Goal: Task Accomplishment & Management: Manage account settings

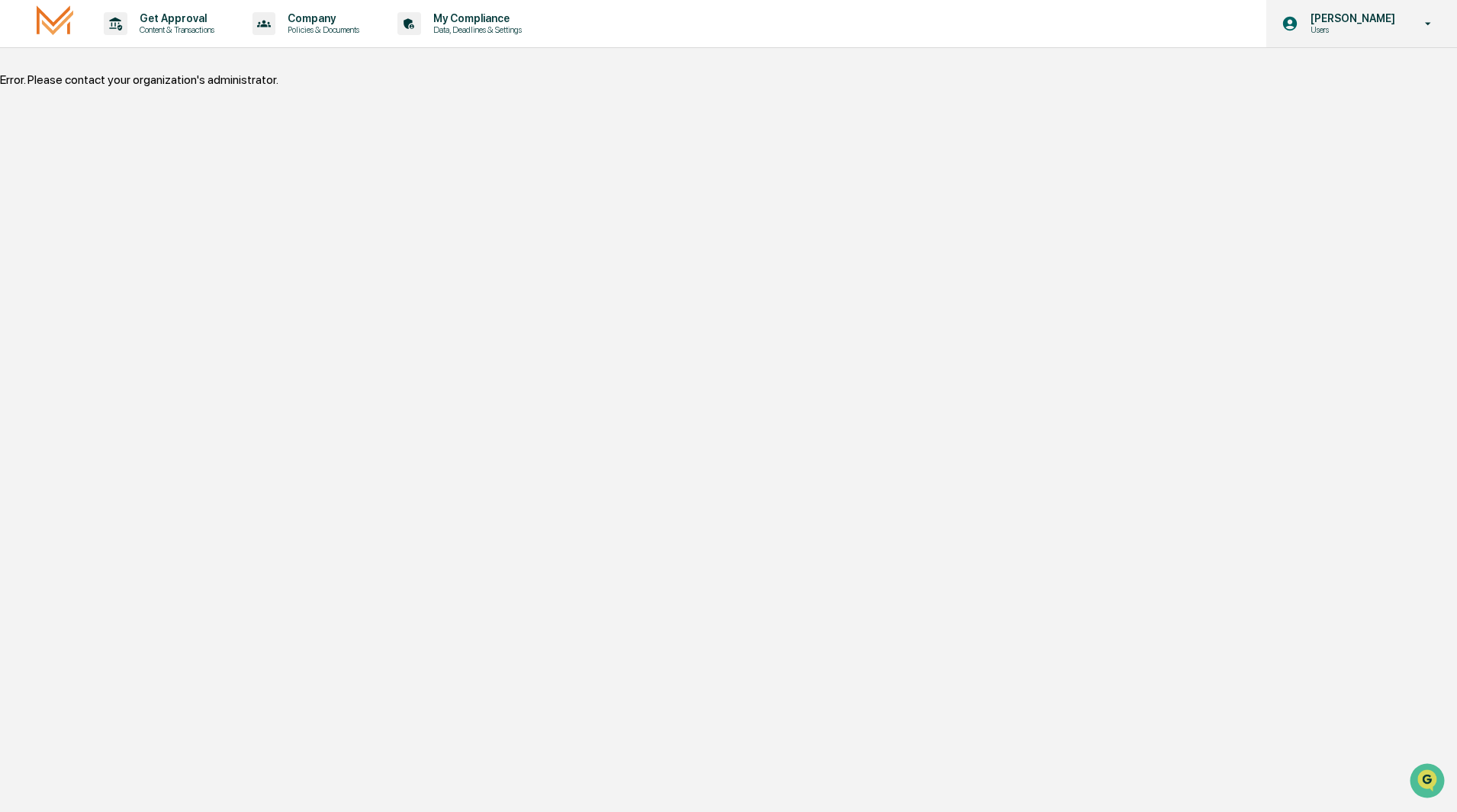
click at [1341, 18] on p "[PERSON_NAME]" at bounding box center [1350, 18] width 104 height 12
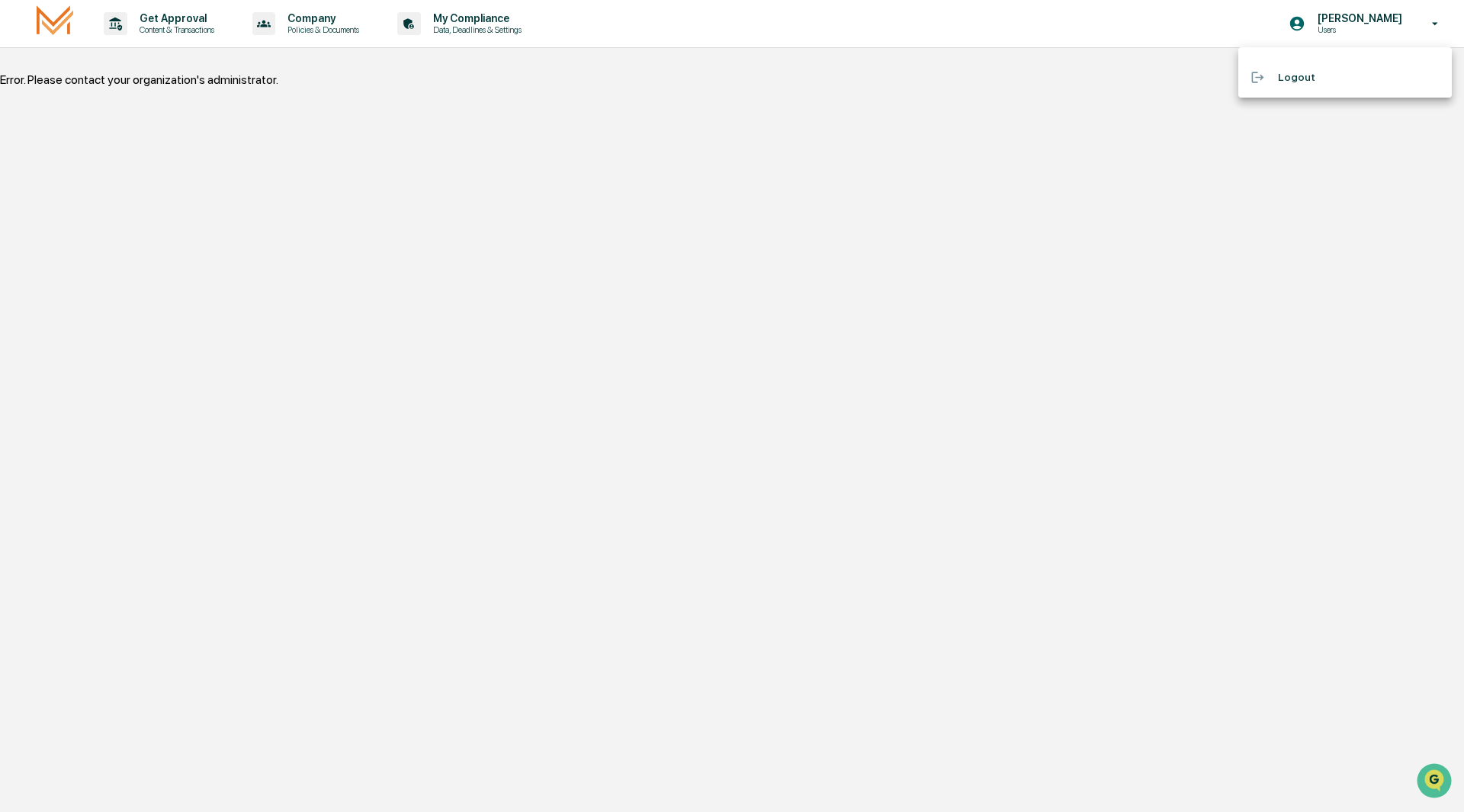
click at [1285, 68] on li "Logout" at bounding box center [1345, 78] width 213 height 28
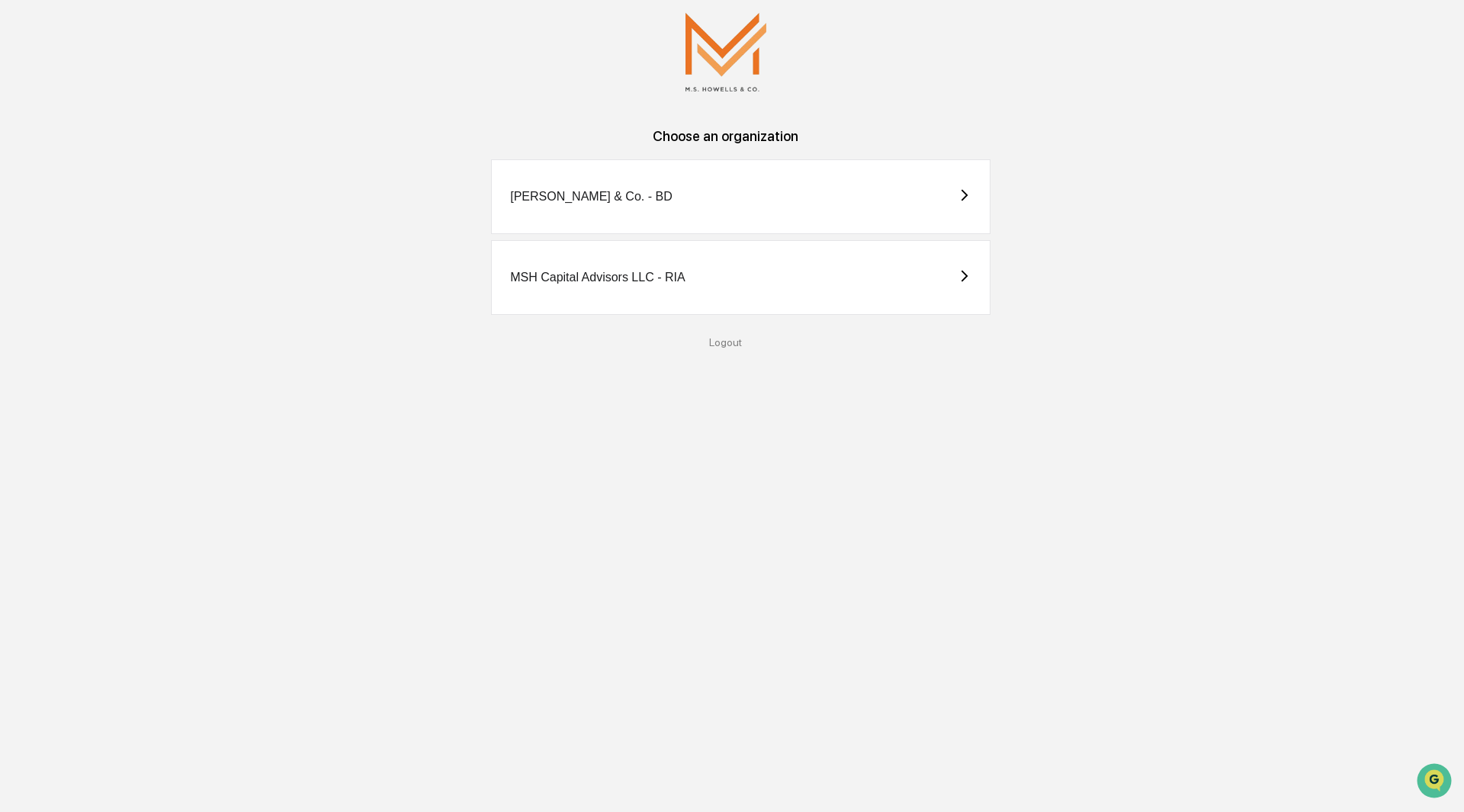
click at [633, 201] on div "[PERSON_NAME] & Co. - BD" at bounding box center [590, 196] width 162 height 13
